Goal: Book appointment/travel/reservation

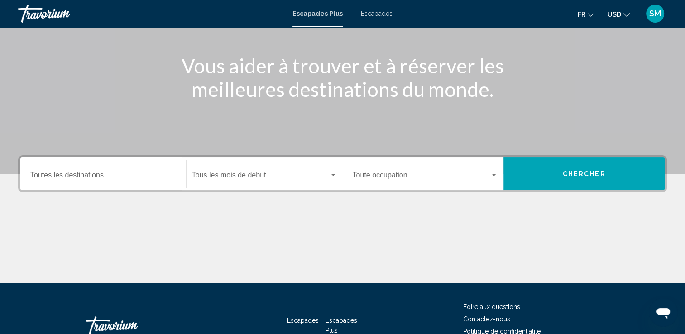
scroll to position [99, 0]
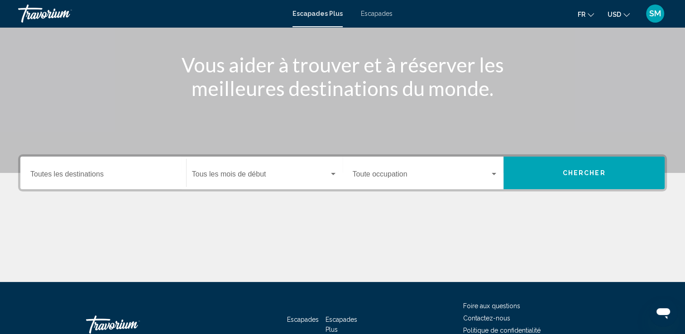
click at [164, 167] on div "Destination Toutes les destinations" at bounding box center [103, 173] width 146 height 29
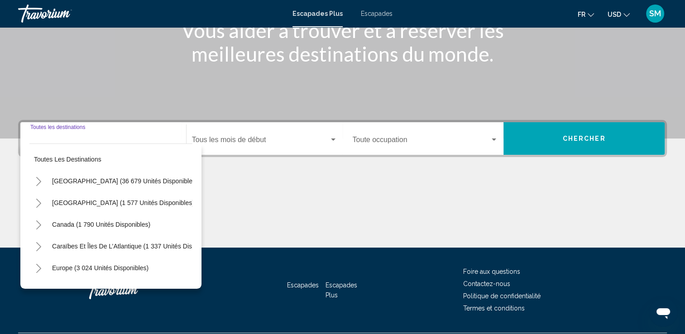
scroll to position [157, 0]
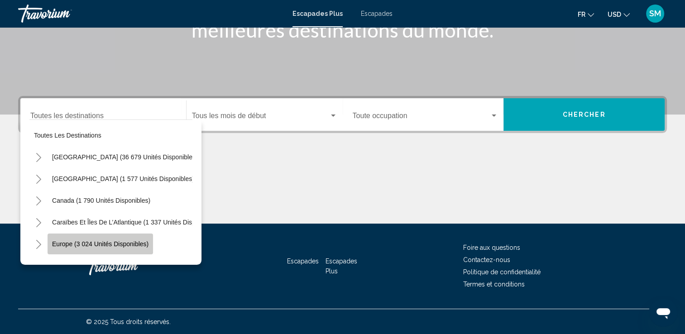
click at [138, 246] on span "Europe (3 024 unités disponibles)" at bounding box center [100, 243] width 96 height 7
type input "**********"
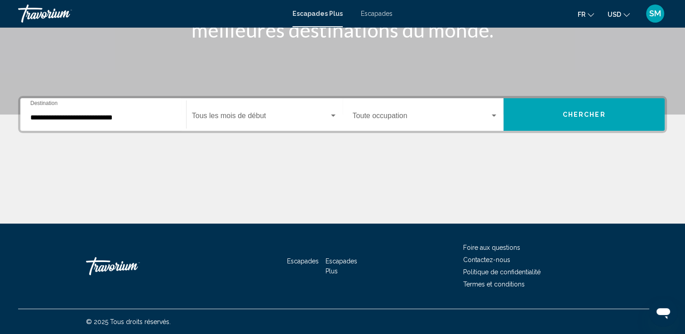
click at [282, 111] on div "Start Month Tous les mois de début" at bounding box center [264, 114] width 145 height 29
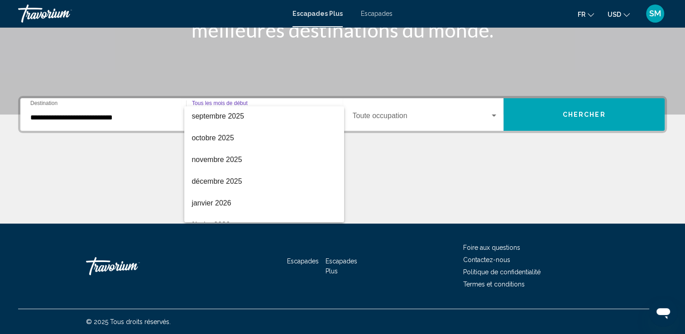
scroll to position [29, 0]
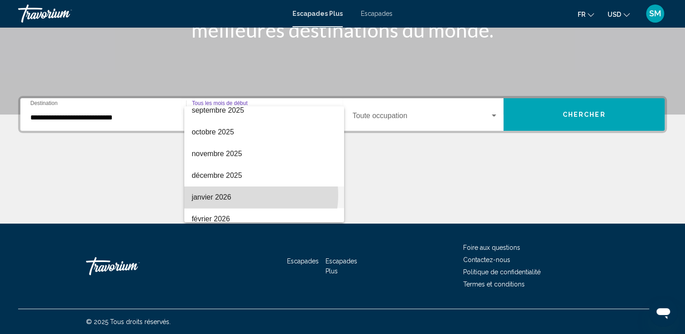
click at [248, 195] on span "janvier 2026" at bounding box center [263, 198] width 145 height 22
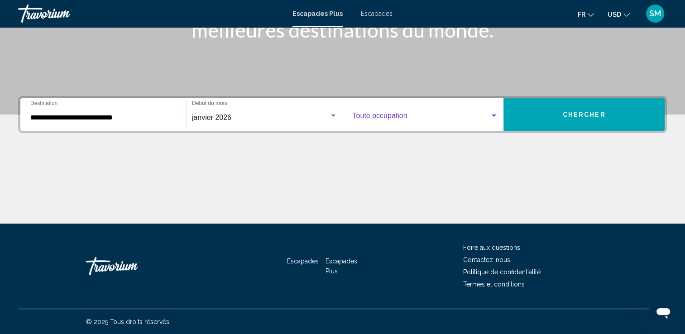
click at [445, 114] on span "Widget de recherche" at bounding box center [422, 118] width 138 height 8
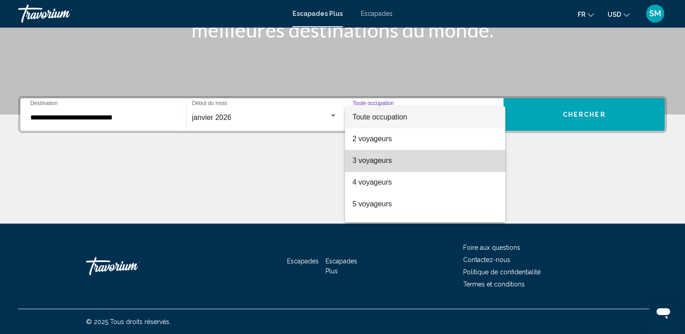
click at [437, 153] on span "3 voyageurs" at bounding box center [425, 161] width 146 height 22
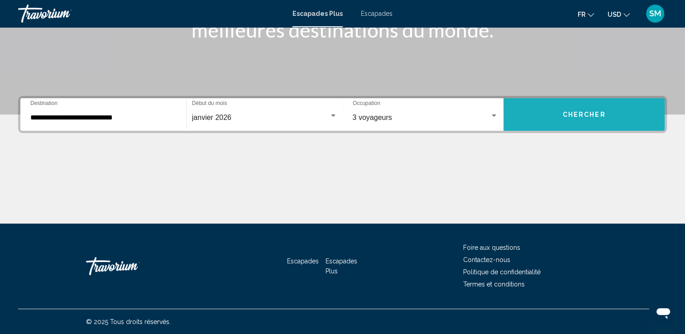
click at [531, 114] on button "Chercher" at bounding box center [583, 114] width 161 height 33
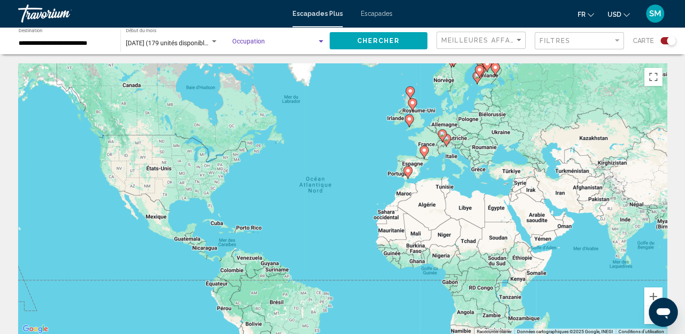
click at [319, 39] on div "Widget de recherche" at bounding box center [321, 41] width 8 height 7
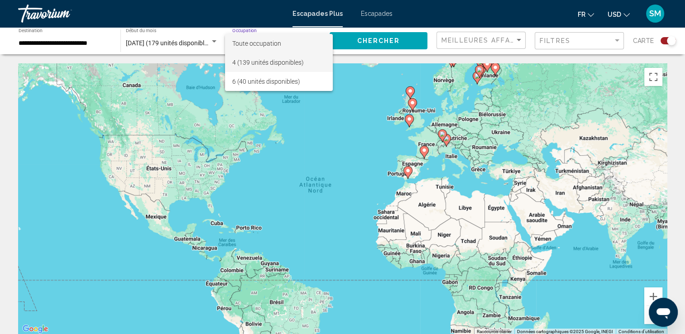
click at [315, 60] on span "4 (139 unités disponibles)" at bounding box center [278, 62] width 93 height 19
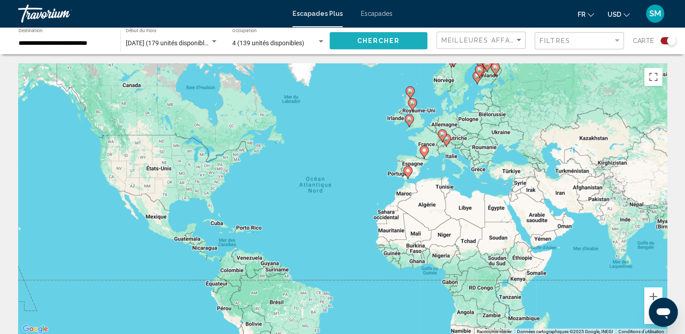
click at [371, 42] on span "Chercher" at bounding box center [378, 41] width 43 height 7
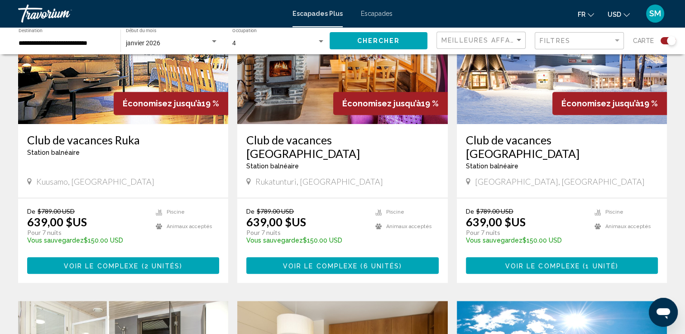
scroll to position [391, 0]
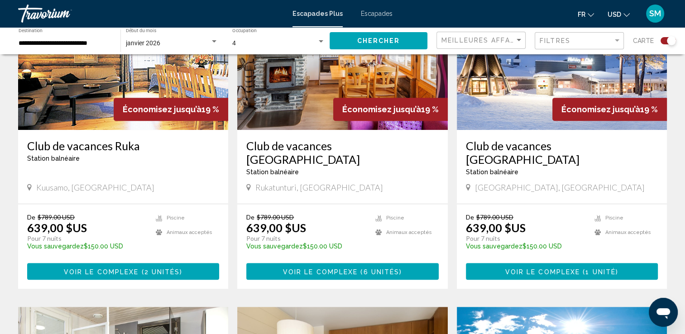
click at [625, 12] on icon "Changer de devise" at bounding box center [626, 15] width 6 height 6
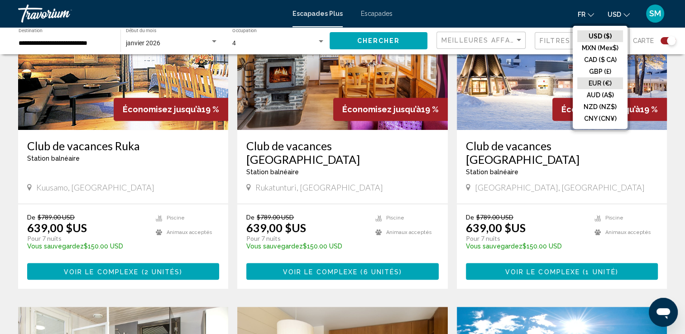
click at [596, 82] on button "EUR (€)" at bounding box center [600, 83] width 46 height 12
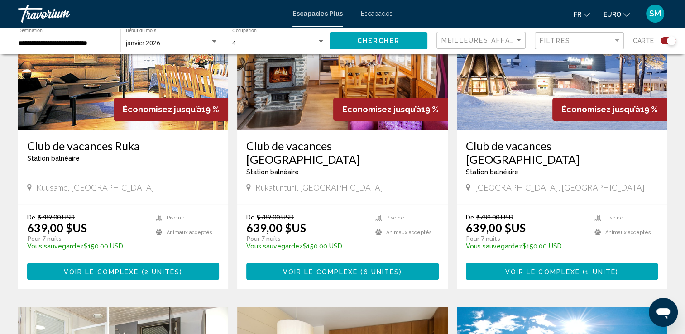
click at [622, 14] on button "EURO USD ($) MXN (Mex$) CAD ($ CA) GBP (£) EUR (€) AUD (A$) NZD (NZ$) CNY (CN¥)" at bounding box center [616, 14] width 26 height 13
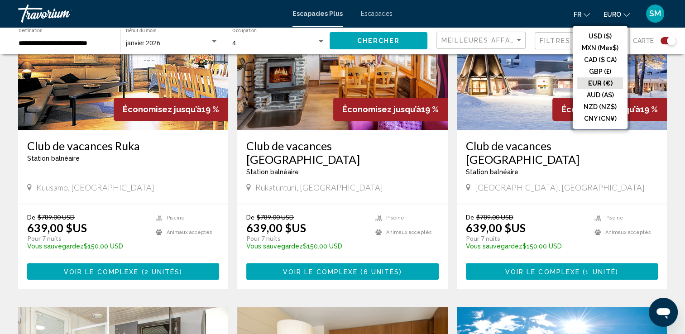
click at [598, 85] on button "EUR (€)" at bounding box center [600, 83] width 46 height 12
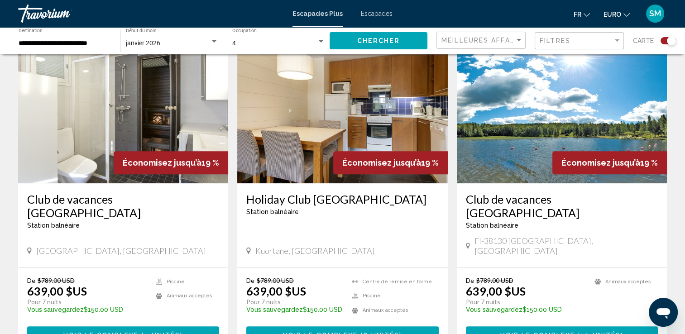
scroll to position [655, 0]
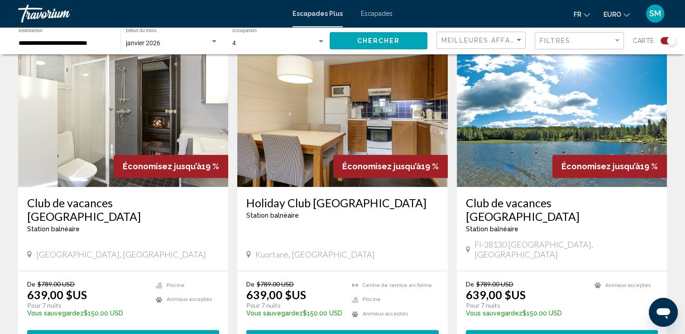
click at [623, 12] on icon "Changer de devise" at bounding box center [626, 15] width 6 height 6
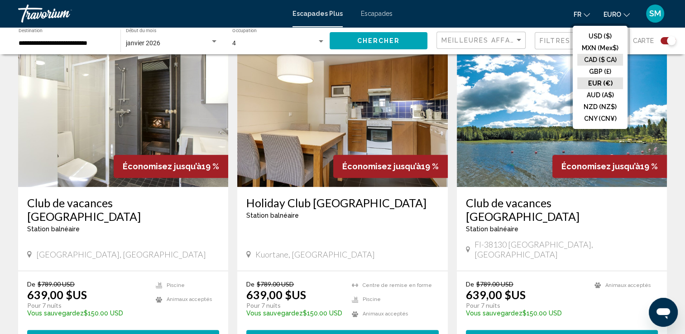
click at [599, 57] on button "CAD ($ CA)" at bounding box center [600, 60] width 46 height 12
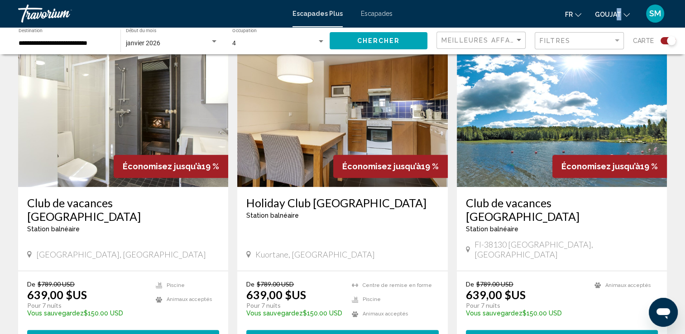
drag, startPoint x: 613, startPoint y: 23, endPoint x: 618, endPoint y: 18, distance: 6.7
click at [618, 18] on div "Fr English Español Français Italiano Português русский GOUJAT USD ($) MXN (Mex$…" at bounding box center [534, 13] width 265 height 19
click at [618, 18] on button "GOUJAT USD ($) MXN (Mex$) CAD ($ CA) GBP (£) EUR (€) AUD (A$) NZD (NZ$) CNY (CN…" at bounding box center [612, 14] width 35 height 13
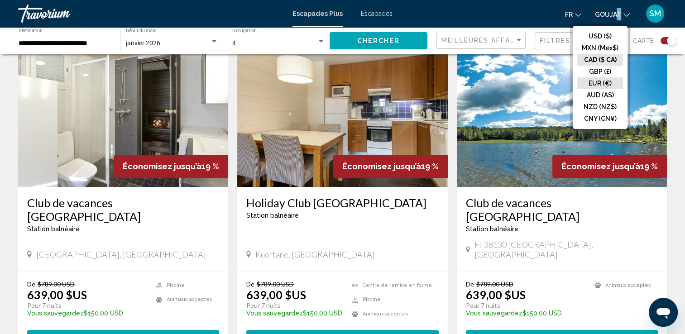
click at [614, 81] on button "EUR (€)" at bounding box center [600, 83] width 46 height 12
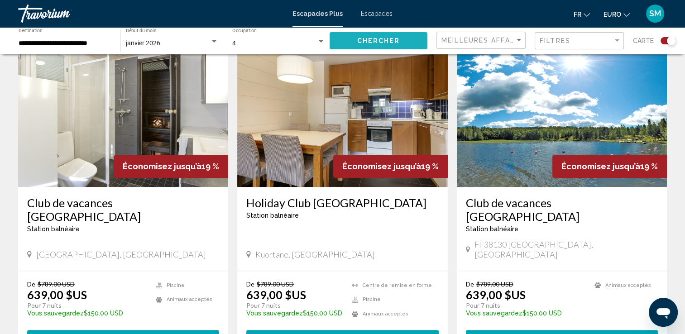
click at [380, 43] on span "Chercher" at bounding box center [378, 41] width 43 height 7
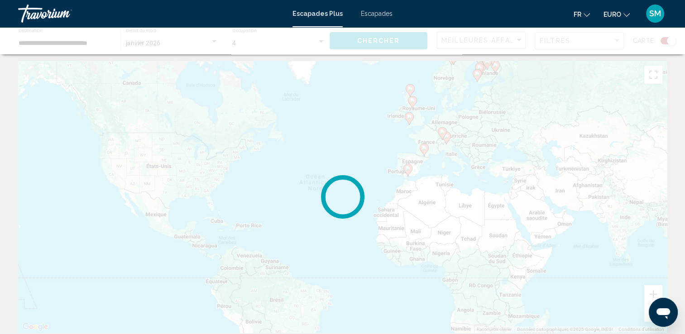
scroll to position [0, 0]
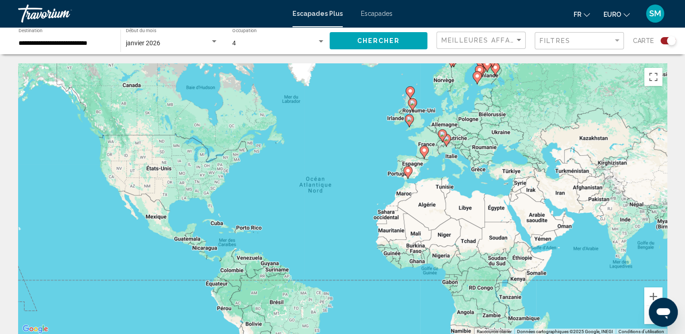
click at [408, 120] on image "Contenu principal" at bounding box center [409, 118] width 5 height 5
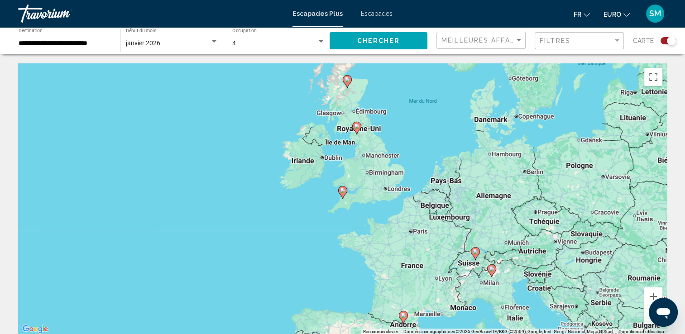
click at [388, 187] on div "Pour naviguer, appuyez sur les touches fléchées. Pour activer le glissement ave…" at bounding box center [342, 199] width 649 height 272
click at [388, 187] on div "Pour activer le glissement avec le clavier, appuyez sur Alt+Entrée. Une fois ce…" at bounding box center [342, 199] width 649 height 272
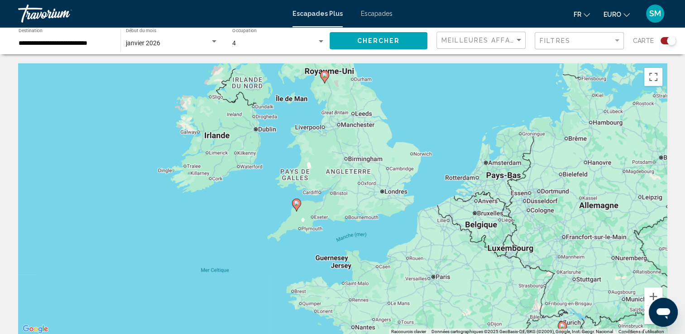
click at [388, 187] on div "Pour activer le glissement avec le clavier, appuyez sur Alt+Entrée. Une fois ce…" at bounding box center [342, 199] width 649 height 272
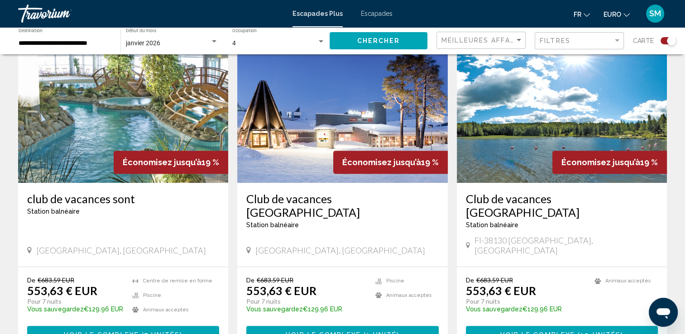
scroll to position [340, 0]
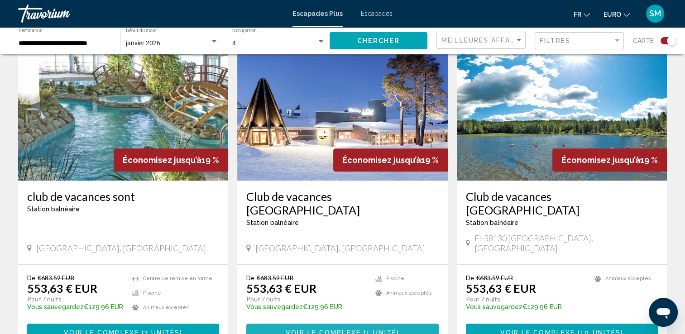
click at [292, 329] on span "Voir le complexe" at bounding box center [323, 332] width 75 height 7
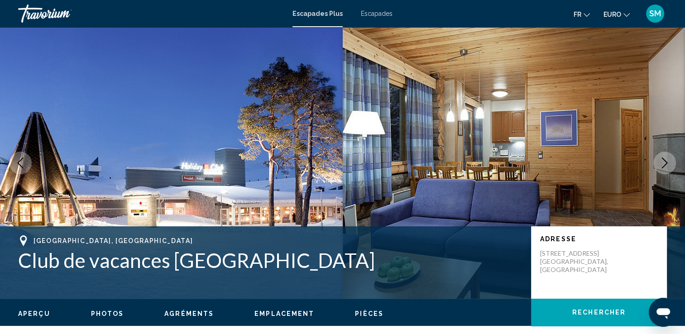
click at [666, 158] on icon "Image suivante" at bounding box center [664, 163] width 11 height 11
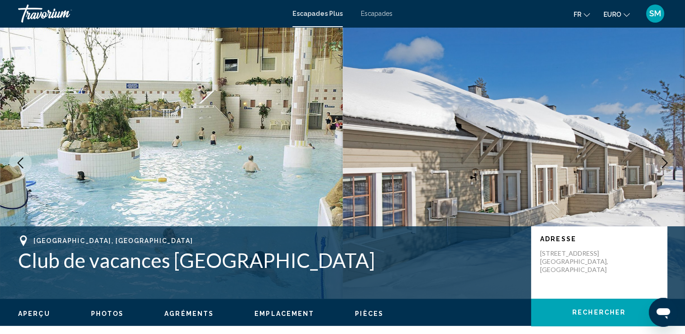
click at [661, 160] on icon "Image suivante" at bounding box center [664, 163] width 11 height 11
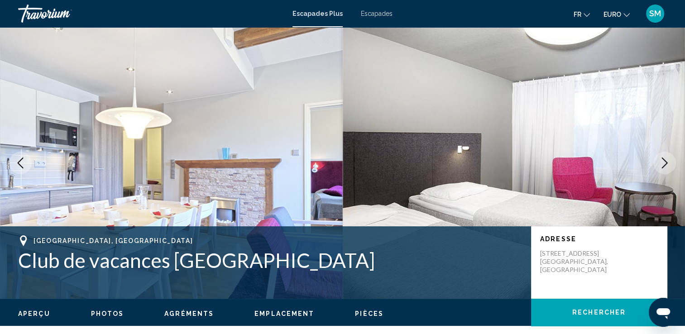
click at [661, 160] on icon "Image suivante" at bounding box center [664, 163] width 11 height 11
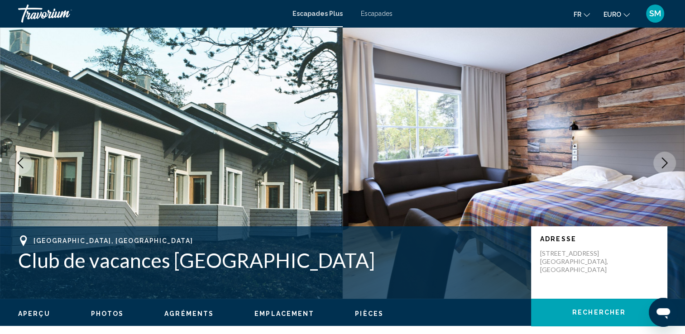
click at [661, 160] on icon "Image suivante" at bounding box center [664, 163] width 11 height 11
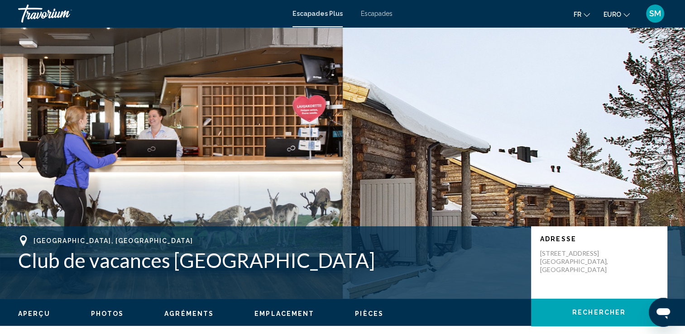
click at [661, 160] on icon "Image suivante" at bounding box center [664, 163] width 11 height 11
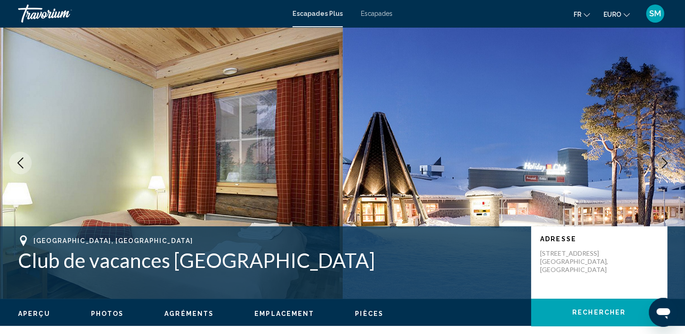
click at [661, 160] on icon "Image suivante" at bounding box center [664, 163] width 11 height 11
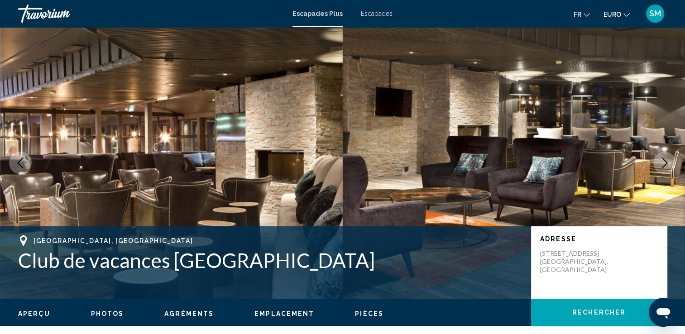
click at [661, 160] on icon "Image suivante" at bounding box center [664, 163] width 11 height 11
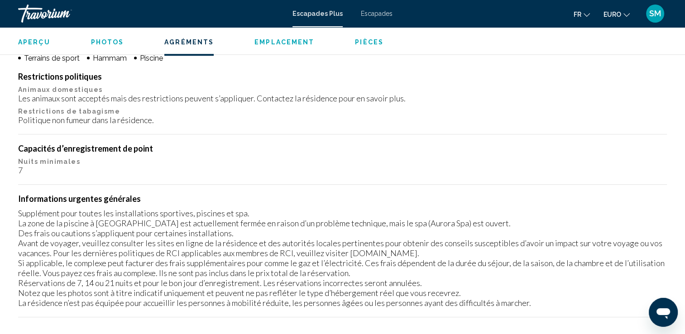
scroll to position [799, 0]
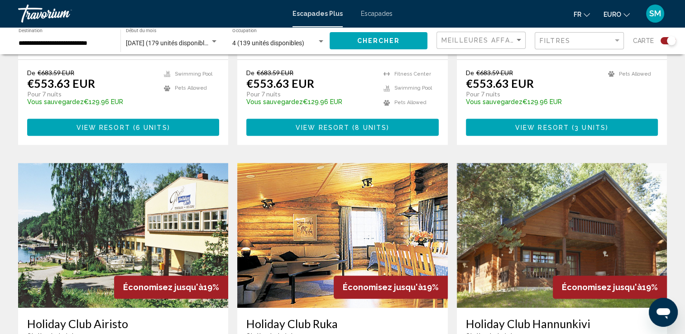
scroll to position [851, 0]
